Goal: Navigation & Orientation: Find specific page/section

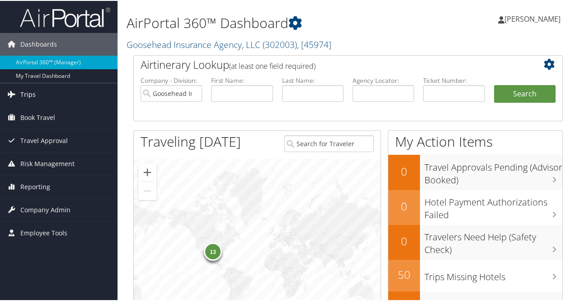
click at [33, 93] on span "Trips" at bounding box center [27, 93] width 15 height 23
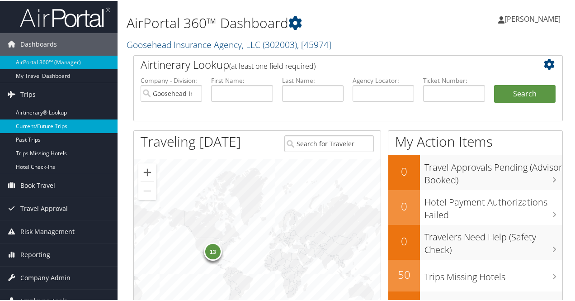
click at [35, 124] on link "Current/Future Trips" at bounding box center [59, 126] width 118 height 14
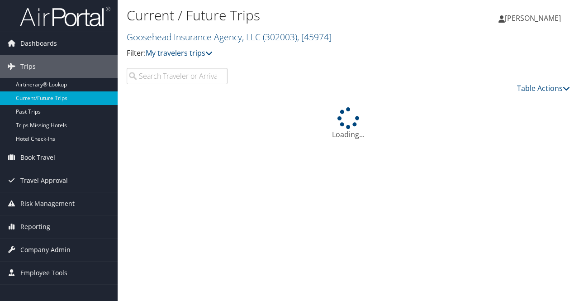
click at [170, 76] on input "search" at bounding box center [177, 76] width 101 height 16
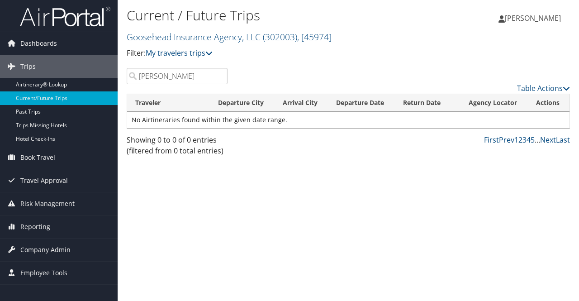
type input "[PERSON_NAME]"
click at [49, 161] on span "Book Travel" at bounding box center [37, 157] width 35 height 23
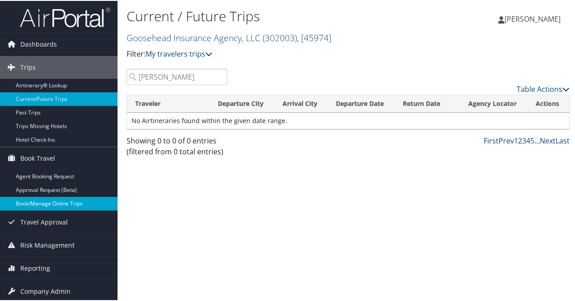
click at [36, 202] on link "Book/Manage Online Trips" at bounding box center [59, 203] width 118 height 14
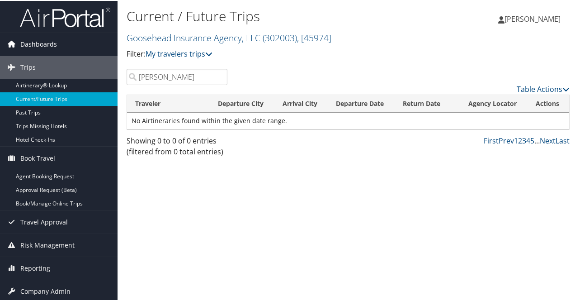
drag, startPoint x: 32, startPoint y: 42, endPoint x: 56, endPoint y: 41, distance: 24.4
click at [31, 42] on span "Dashboards" at bounding box center [38, 43] width 37 height 23
